Goal: Task Accomplishment & Management: Manage account settings

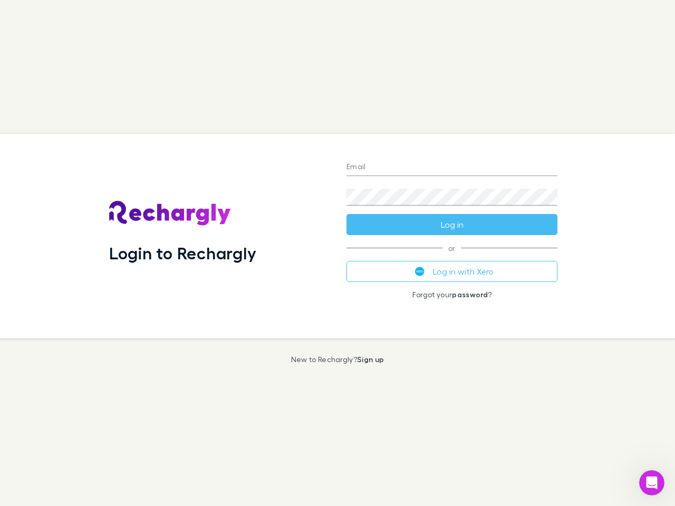
click at [337, 253] on div "Login to Rechargly" at bounding box center [219, 236] width 237 height 204
click at [452, 168] on input "Email" at bounding box center [451, 167] width 211 height 17
click at [452, 224] on button "Log in" at bounding box center [451, 224] width 211 height 21
click at [452, 271] on div "Email Password Log in or Log in with Xero Forgot your password ?" at bounding box center [452, 236] width 228 height 204
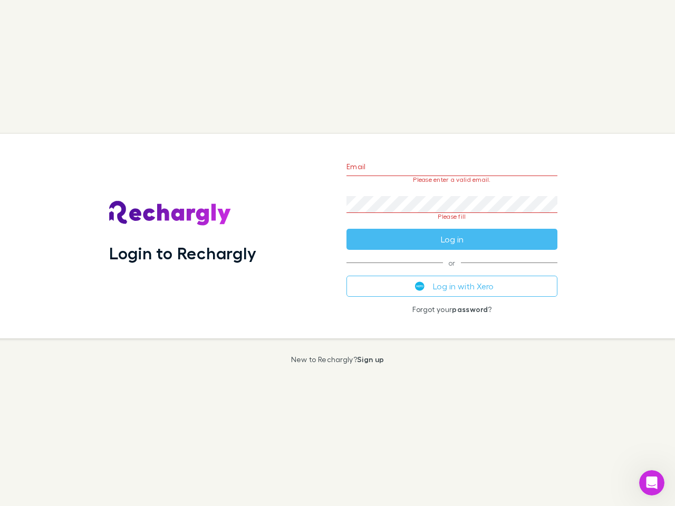
click at [651, 483] on icon "Open Intercom Messenger" at bounding box center [651, 482] width 17 height 17
